Goal: Task Accomplishment & Management: Manage account settings

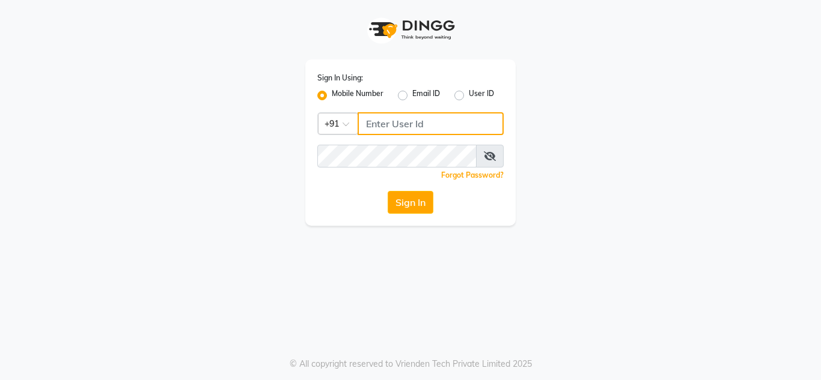
type input "7890011666"
drag, startPoint x: 397, startPoint y: 186, endPoint x: 402, endPoint y: 195, distance: 10.2
click at [400, 191] on div "Sign In Using: Mobile Number Email ID User ID Country Code × [PHONE_NUMBER] Rem…" at bounding box center [410, 143] width 210 height 166
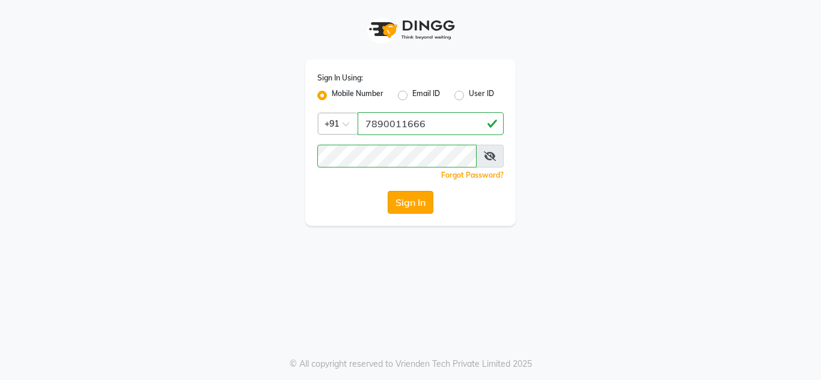
click at [403, 197] on button "Sign In" at bounding box center [411, 202] width 46 height 23
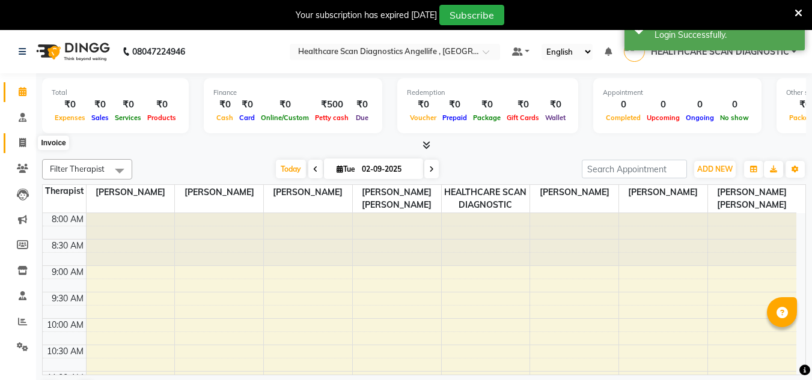
click at [30, 140] on span at bounding box center [22, 143] width 21 height 14
select select "service"
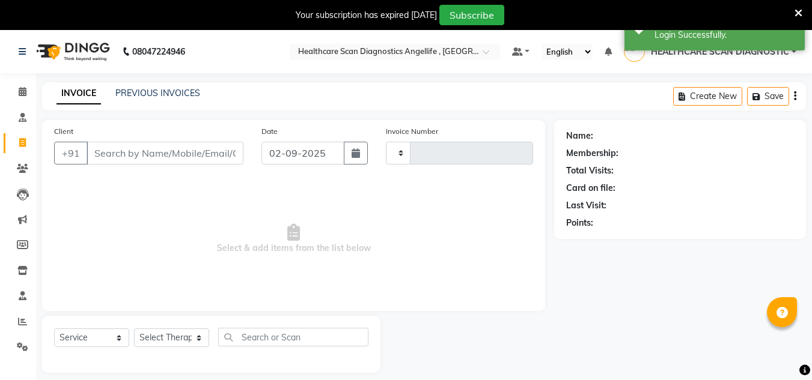
type input "0314"
select select "5671"
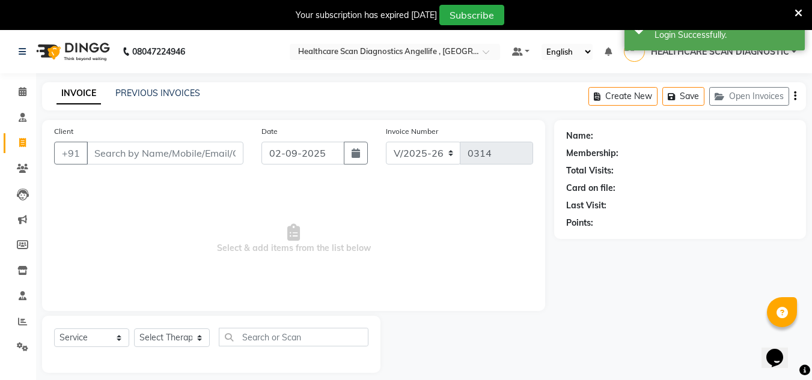
click at [798, 16] on icon at bounding box center [799, 13] width 8 height 11
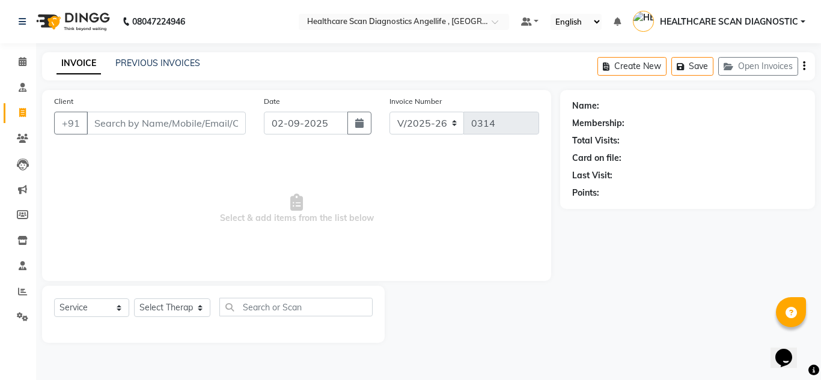
click at [134, 47] on div "08047224946 Select Location × Healthcare Scan Diagnostics Angellife , Kolkata D…" at bounding box center [410, 190] width 821 height 380
click at [136, 57] on div "PREVIOUS INVOICES" at bounding box center [157, 63] width 85 height 13
click at [156, 89] on main "INVOICE PREVIOUS INVOICES Create New Save Open Invoices Client +91 Date 02-09-2…" at bounding box center [428, 206] width 785 height 309
click at [180, 58] on link "PREVIOUS INVOICES" at bounding box center [157, 63] width 85 height 11
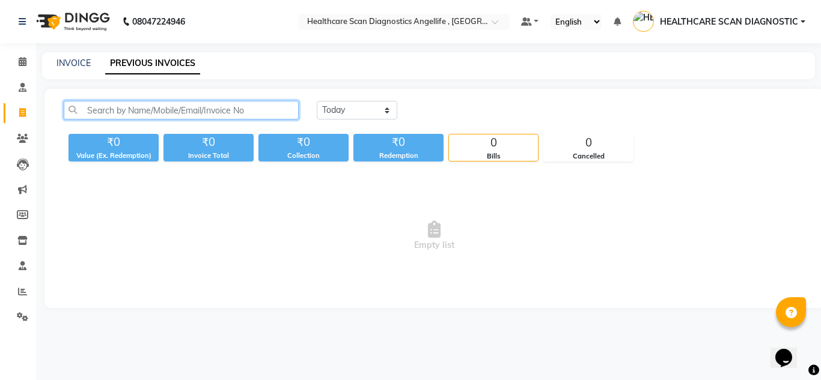
click at [244, 111] on input "text" at bounding box center [181, 110] width 235 height 19
type input "INDRANI SHAH BANERJEE"
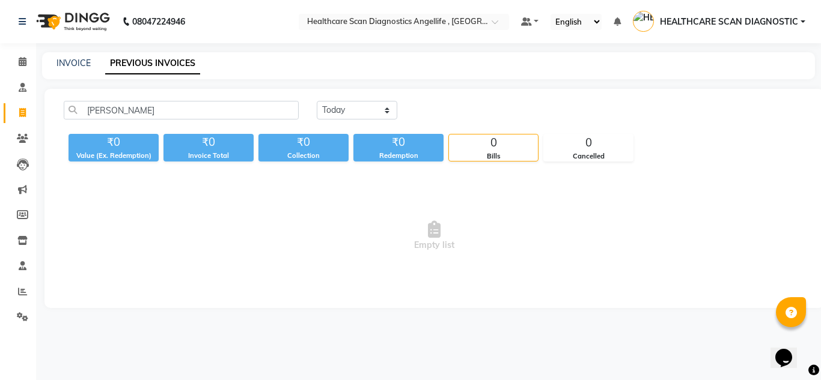
click at [362, 133] on div "₹0 Value (Ex. Redemption) ₹0 Invoice Total ₹0 Collection ₹0 Redemption 0 Bills …" at bounding box center [434, 145] width 741 height 32
click at [389, 111] on select "Today Yesterday Custom Range" at bounding box center [357, 110] width 81 height 19
select select "yesterday"
click at [317, 101] on select "Today Yesterday Custom Range" at bounding box center [357, 110] width 81 height 19
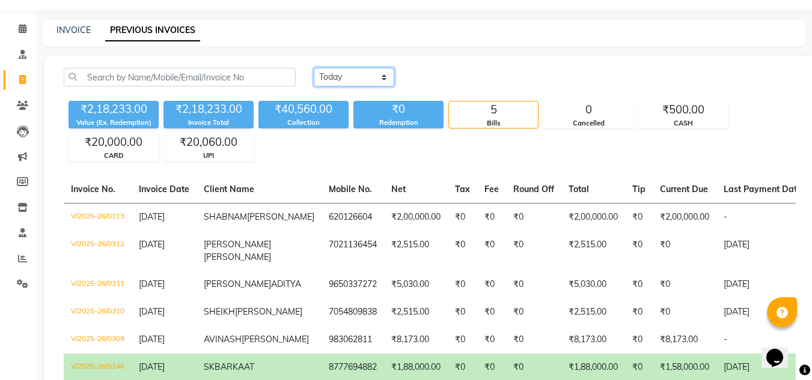
scroll to position [28, 0]
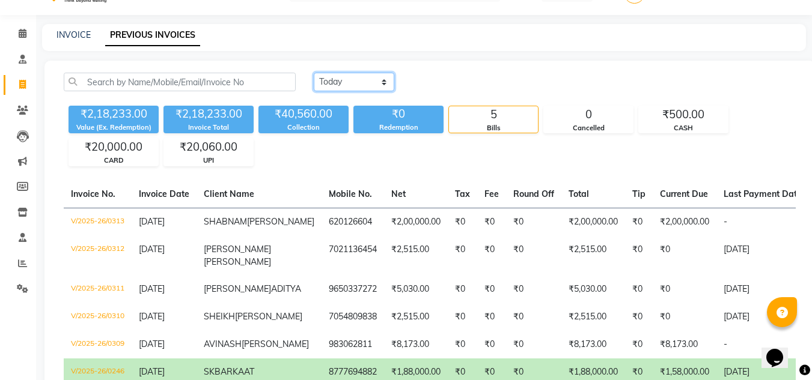
click at [329, 84] on select "Today Yesterday Custom Range" at bounding box center [354, 82] width 81 height 19
select select "range"
click at [314, 73] on select "Today Yesterday Custom Range" at bounding box center [354, 82] width 81 height 19
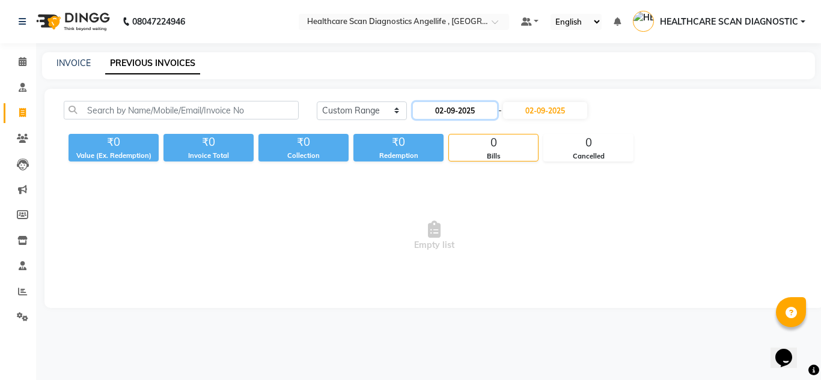
click at [447, 110] on input "02-09-2025" at bounding box center [455, 110] width 84 height 17
select select "9"
select select "2025"
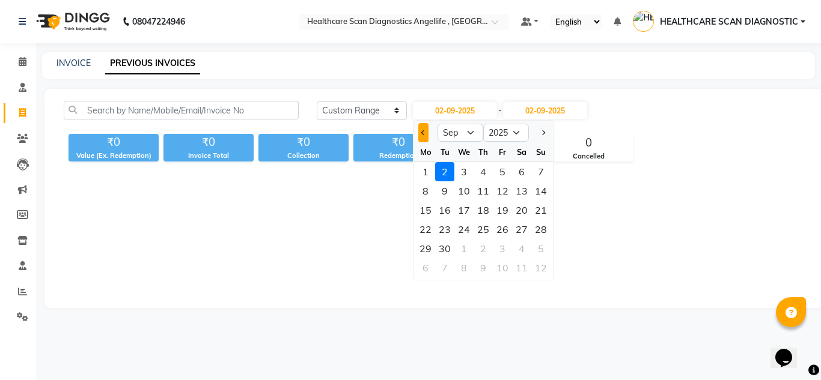
click at [424, 137] on button "Previous month" at bounding box center [423, 132] width 10 height 19
click at [546, 139] on button "Next month" at bounding box center [543, 132] width 10 height 19
select select "7"
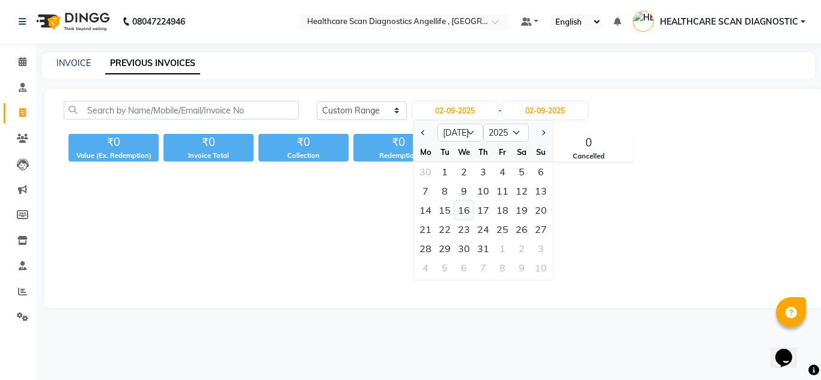
click at [460, 203] on div "16" at bounding box center [463, 210] width 19 height 19
type input "16-07-2025"
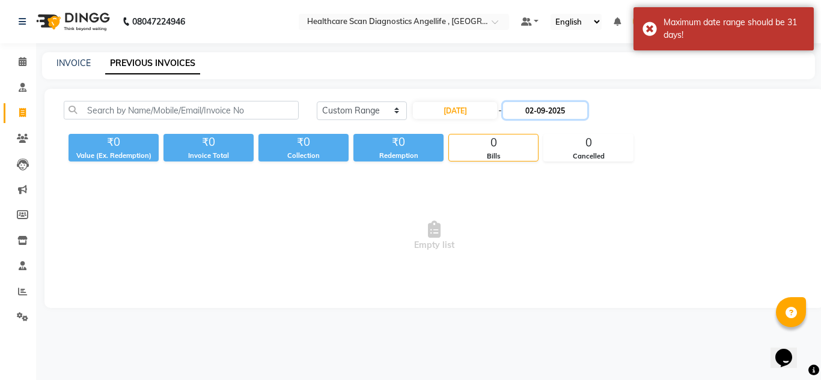
click at [558, 117] on input "02-09-2025" at bounding box center [545, 110] width 84 height 17
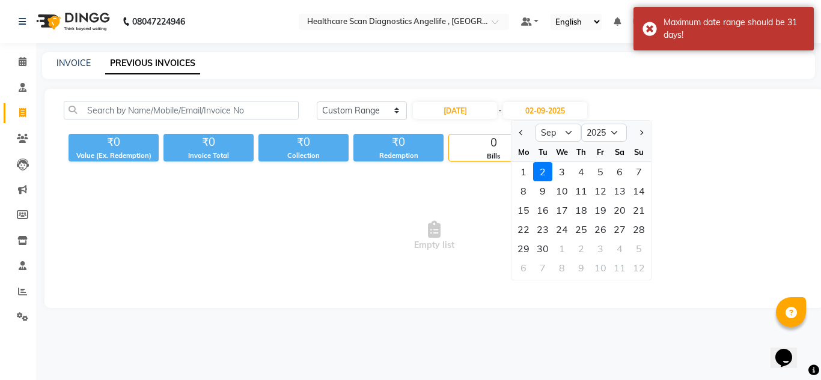
click at [530, 139] on div at bounding box center [523, 132] width 24 height 19
click at [524, 130] on button "Previous month" at bounding box center [521, 132] width 10 height 19
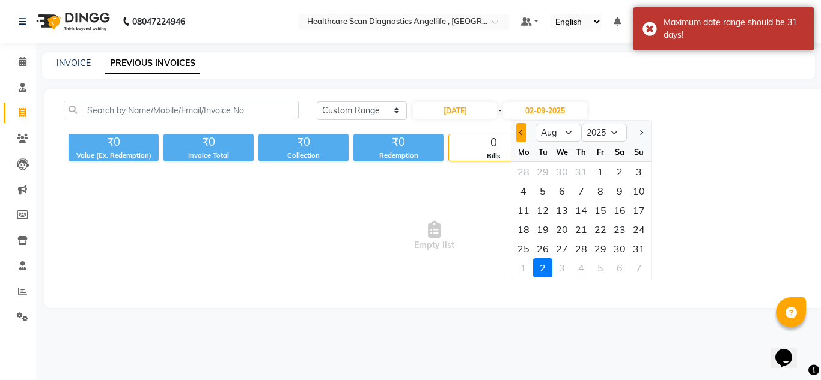
select select "7"
click at [587, 208] on div "17" at bounding box center [581, 210] width 19 height 19
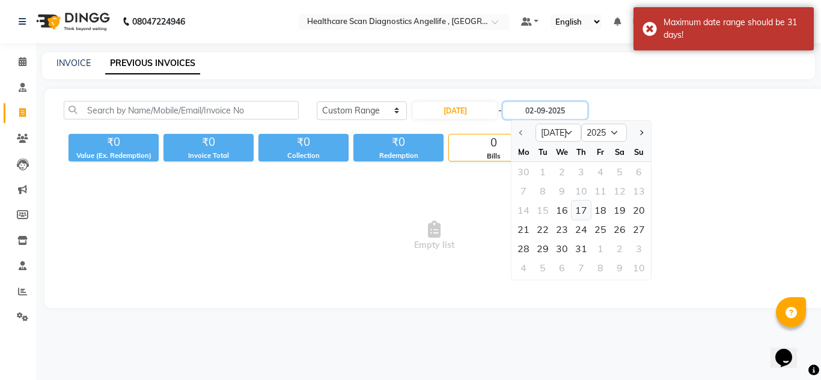
type input "17-07-2025"
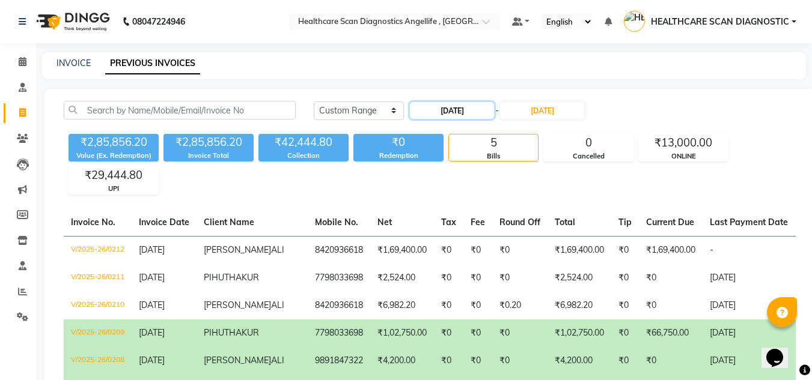
click at [472, 105] on input "16-07-2025" at bounding box center [452, 110] width 84 height 17
select select "7"
select select "2025"
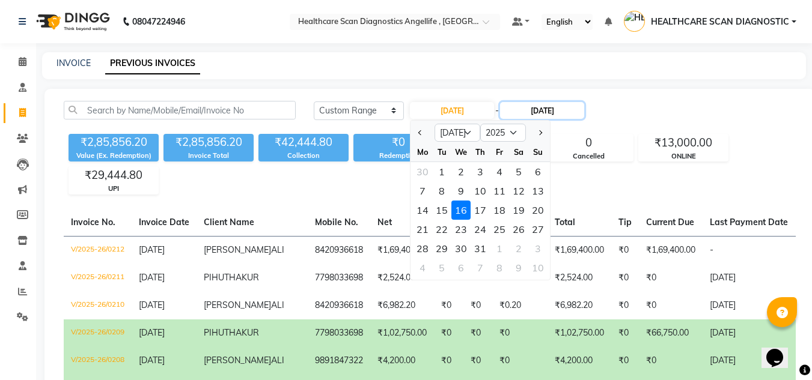
click at [558, 103] on input "17-07-2025" at bounding box center [542, 110] width 84 height 17
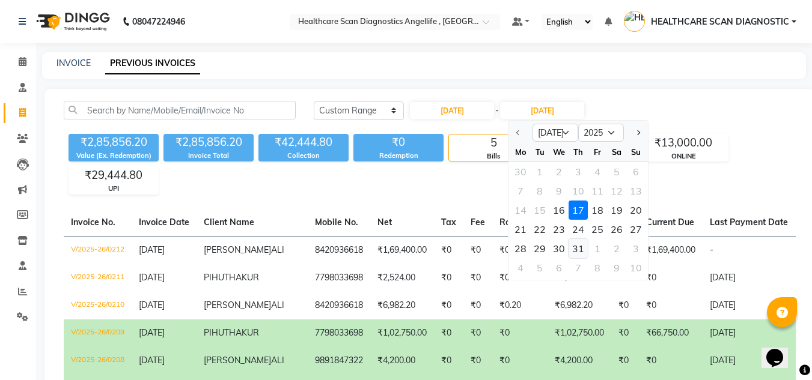
click at [578, 251] on div "31" at bounding box center [578, 248] width 19 height 19
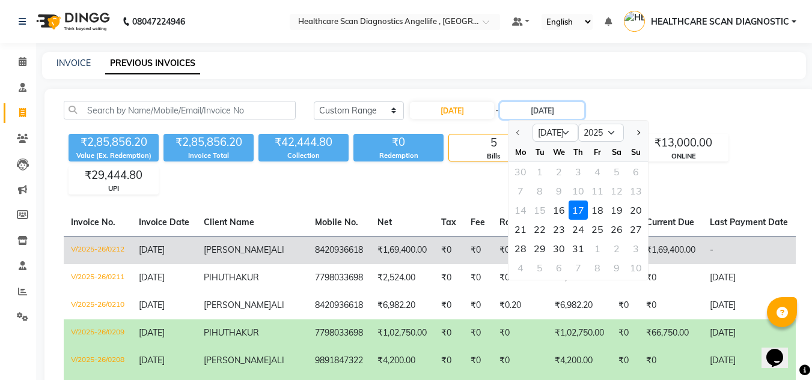
type input "31-07-2025"
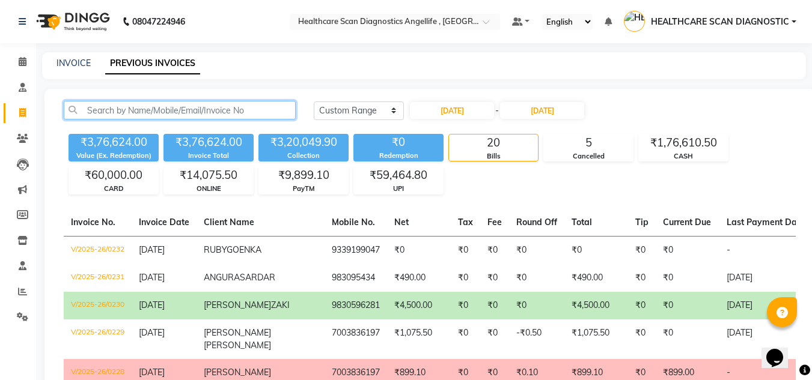
click at [198, 106] on input "text" at bounding box center [180, 110] width 232 height 19
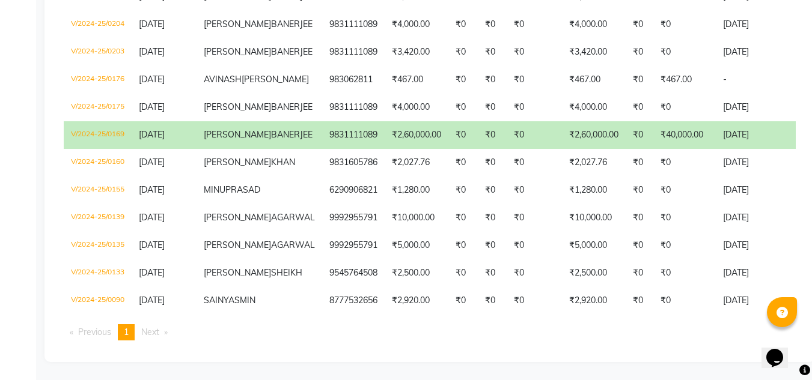
scroll to position [2284, 0]
type input "IN"
click at [448, 149] on td "₹0" at bounding box center [462, 135] width 29 height 28
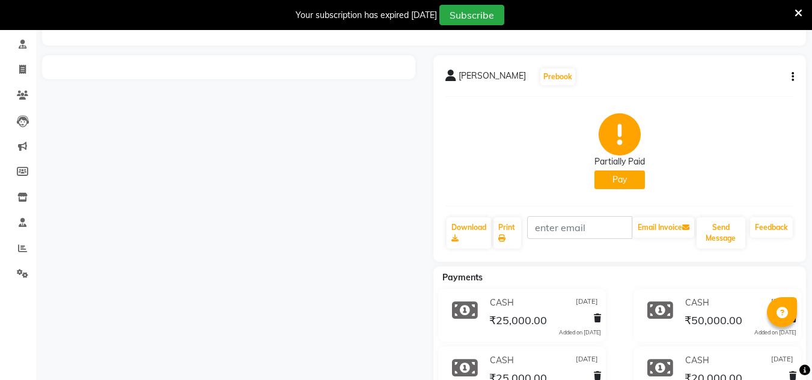
select select "en"
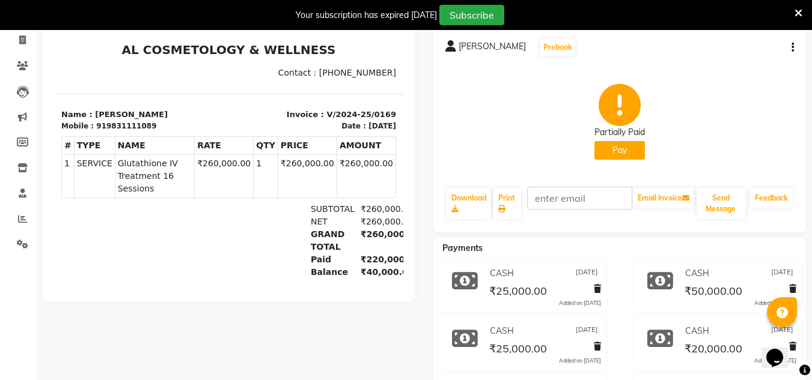
scroll to position [49, 0]
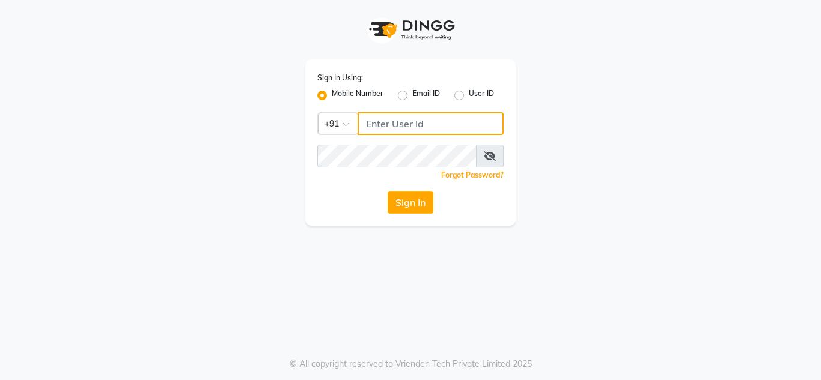
type input "7890011666"
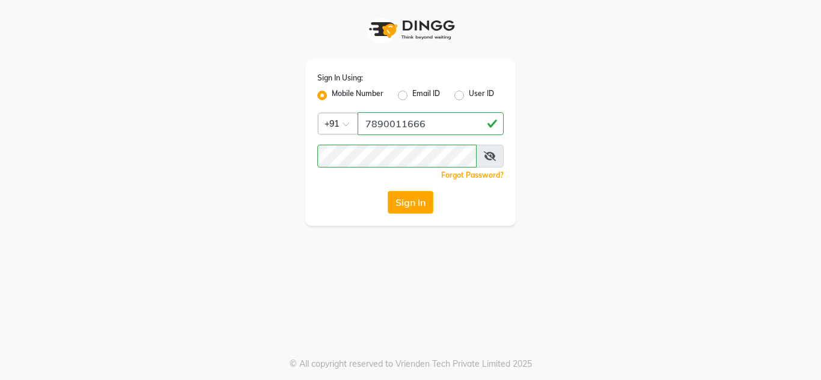
click at [401, 214] on div "Sign In Using: Mobile Number Email ID User ID Country Code × [PHONE_NUMBER] Rem…" at bounding box center [410, 143] width 210 height 166
click at [408, 203] on button "Sign In" at bounding box center [411, 202] width 46 height 23
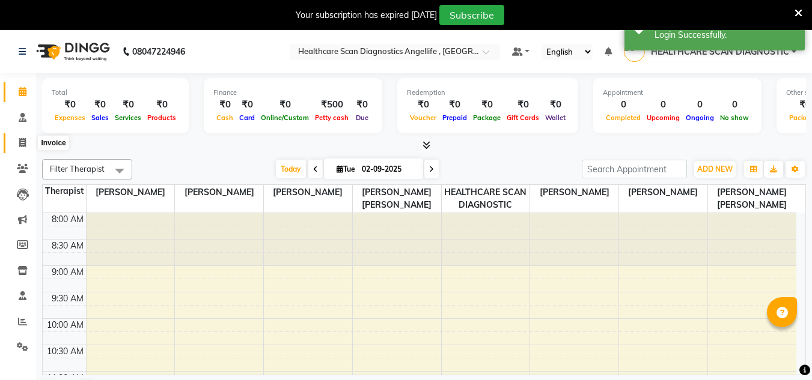
click at [31, 145] on span at bounding box center [22, 143] width 21 height 14
select select "service"
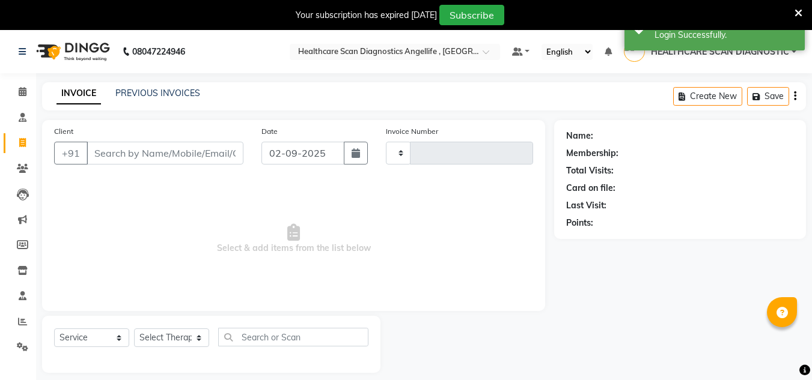
type input "0314"
select select "5671"
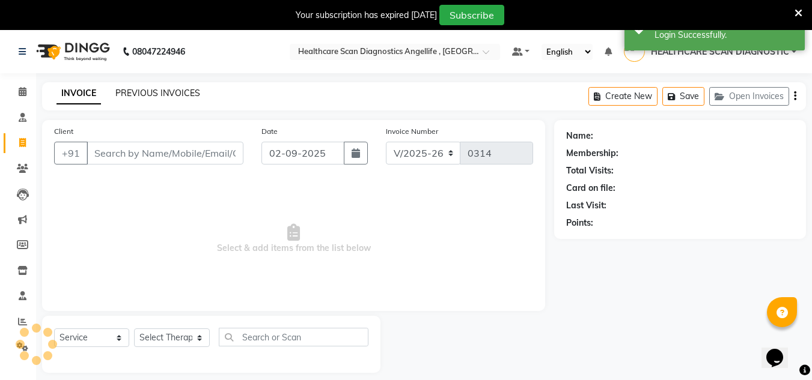
click at [142, 90] on link "PREVIOUS INVOICES" at bounding box center [157, 93] width 85 height 11
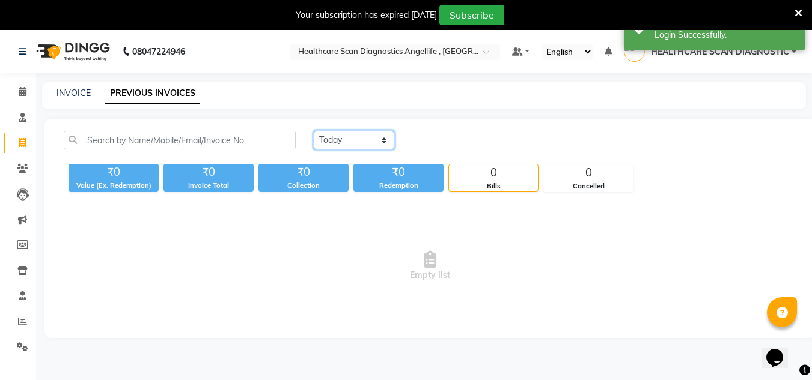
click at [335, 143] on select "[DATE] [DATE] Custom Range" at bounding box center [354, 140] width 81 height 19
select select "[DATE]"
click at [314, 131] on select "[DATE] [DATE] Custom Range" at bounding box center [354, 140] width 81 height 19
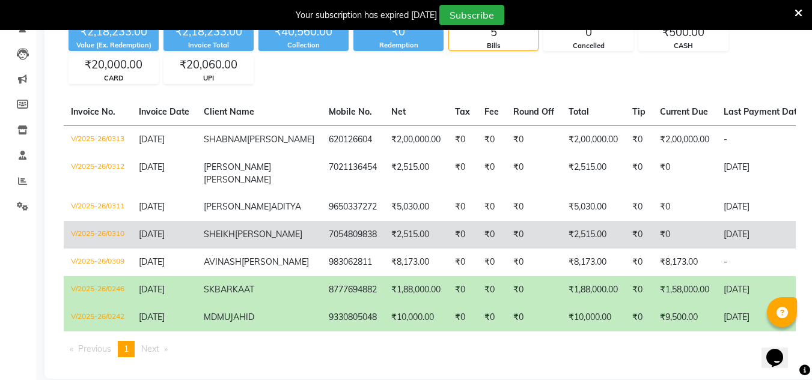
scroll to position [120, 0]
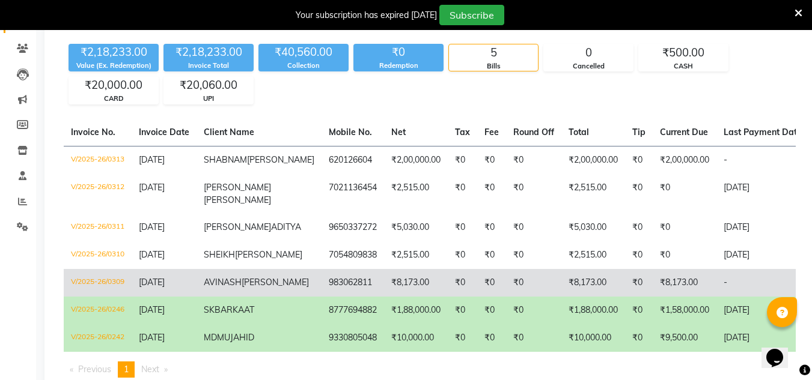
click at [326, 297] on td "983062811" at bounding box center [353, 283] width 63 height 28
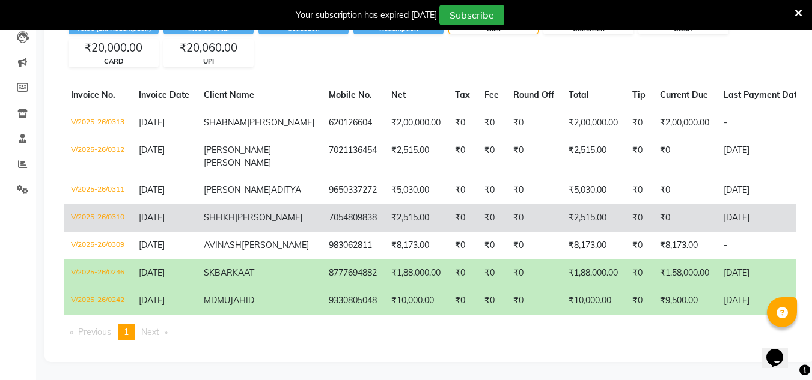
scroll to position [180, 0]
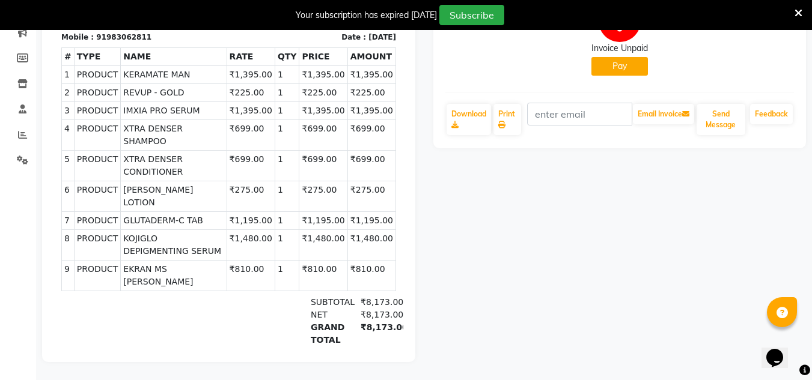
scroll to position [196, 0]
